Goal: Task Accomplishment & Management: Use online tool/utility

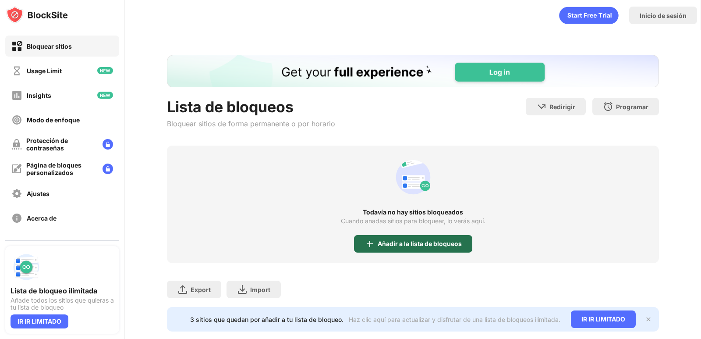
click at [411, 246] on div "Añadir a la lista de bloqueos" at bounding box center [420, 243] width 84 height 7
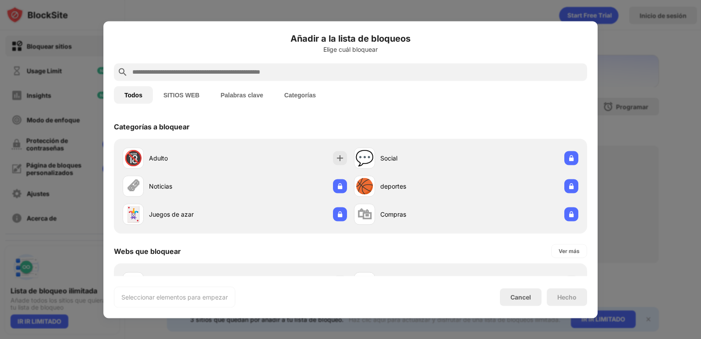
click at [175, 92] on button "SITIOS WEB" at bounding box center [181, 95] width 57 height 18
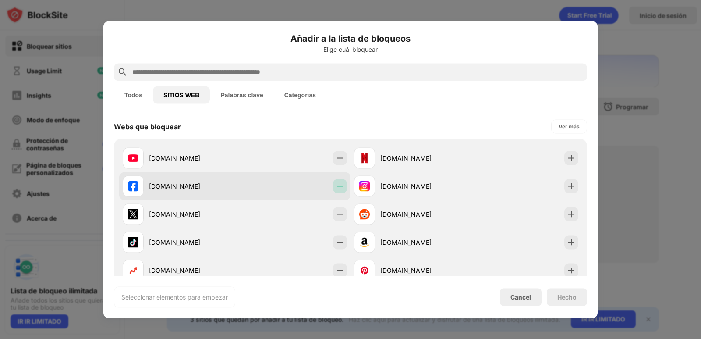
click at [336, 188] on img at bounding box center [340, 185] width 9 height 9
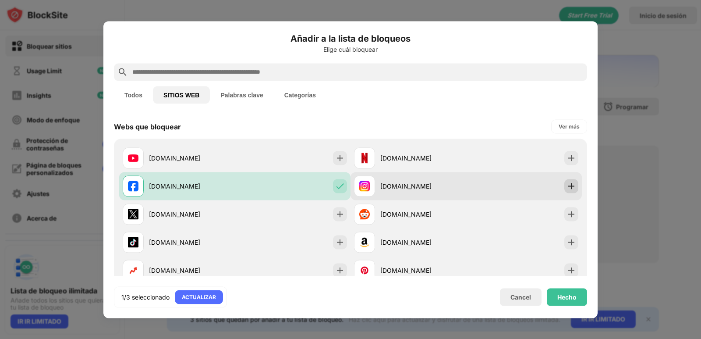
click at [567, 188] on img at bounding box center [571, 185] width 9 height 9
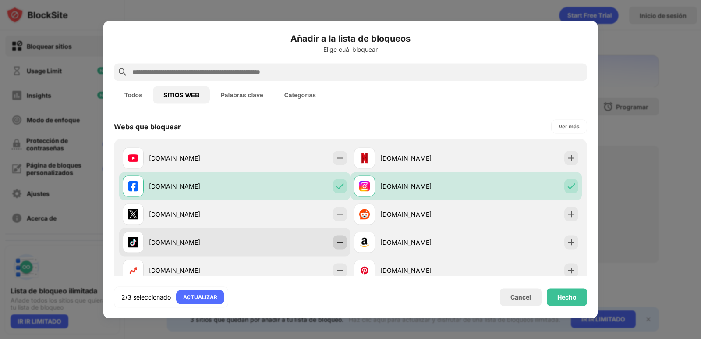
click at [336, 244] on img at bounding box center [340, 241] width 9 height 9
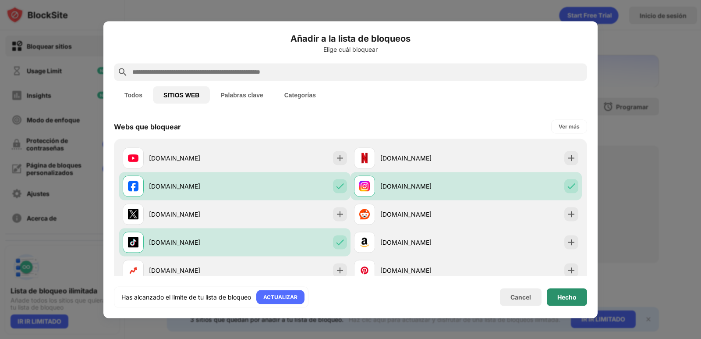
click at [561, 293] on div "Hecho" at bounding box center [566, 296] width 19 height 7
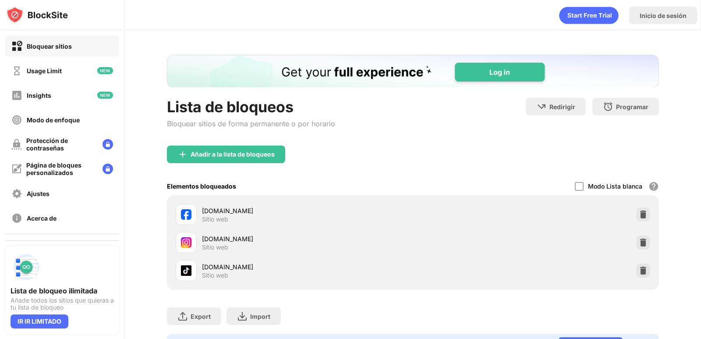
click at [415, 160] on div "Añadir a la lista de bloqueos" at bounding box center [413, 161] width 492 height 32
